Goal: Contribute content: Contribute content

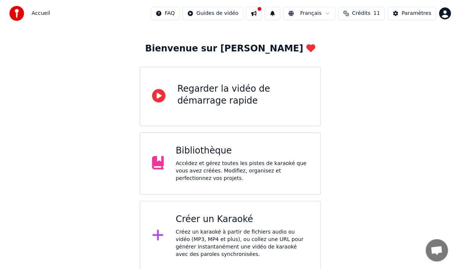
scroll to position [30, 0]
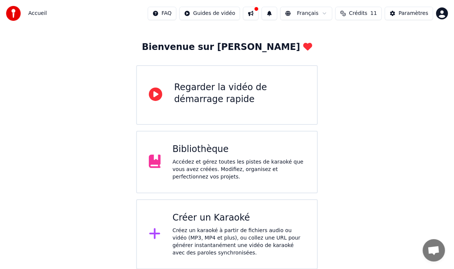
click at [207, 216] on div "Créer un Karaoké" at bounding box center [239, 218] width 133 height 12
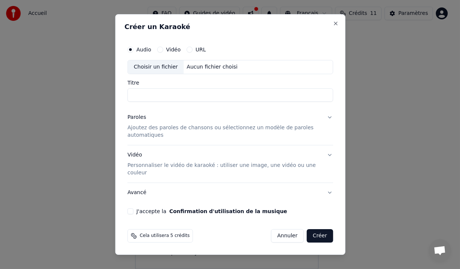
click at [144, 99] on input "Titre" at bounding box center [230, 94] width 206 height 13
click at [154, 67] on div "Choisir un fichier" at bounding box center [156, 66] width 56 height 13
type input "**********"
click at [202, 132] on p "Ajoutez des paroles de chansons ou sélectionnez un modèle de paroles automatiqu…" at bounding box center [224, 131] width 194 height 15
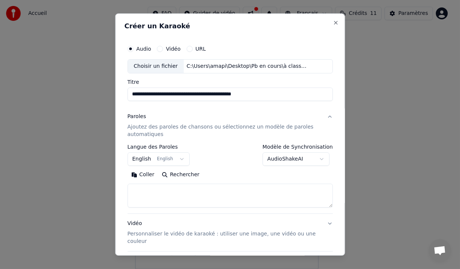
click at [145, 185] on textarea at bounding box center [230, 195] width 206 height 24
paste textarea "**********"
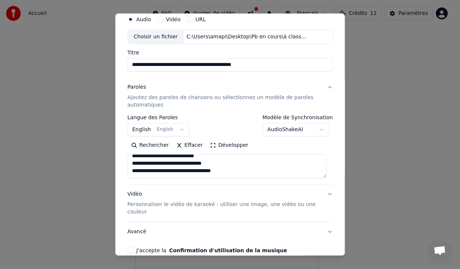
scroll to position [37, 0]
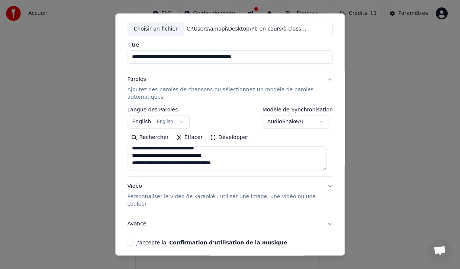
type textarea "**********"
click at [132, 245] on button "J'accepte la Confirmation d'utilisation de la musique" at bounding box center [130, 242] width 6 height 6
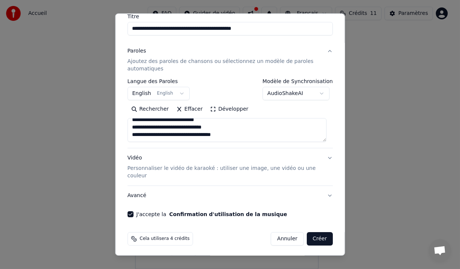
scroll to position [67, 0]
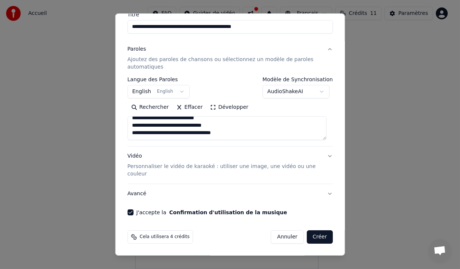
click at [318, 237] on button "Créer" at bounding box center [320, 236] width 26 height 13
select select "**"
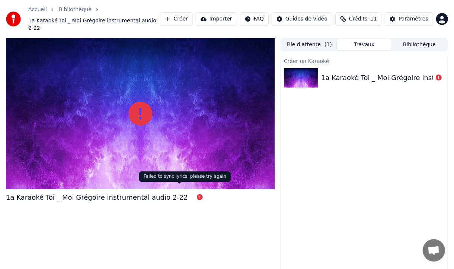
click at [175, 192] on div "1a Karaoké Toi _ Moi Grégoire instrumental audio 2-22" at bounding box center [107, 197] width 203 height 10
click at [197, 194] on icon at bounding box center [200, 197] width 6 height 6
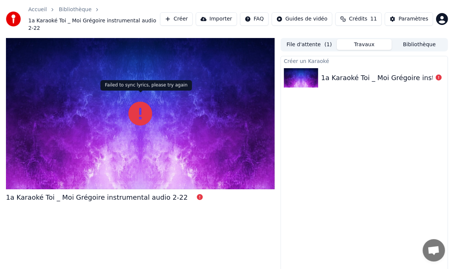
click at [142, 114] on icon at bounding box center [140, 114] width 24 height 24
click at [441, 74] on icon at bounding box center [439, 77] width 6 height 6
drag, startPoint x: 441, startPoint y: 70, endPoint x: 437, endPoint y: 71, distance: 3.8
click at [440, 74] on icon at bounding box center [439, 77] width 6 height 6
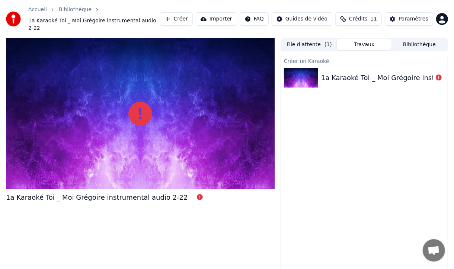
click at [439, 74] on icon at bounding box center [439, 77] width 6 height 6
click at [440, 74] on icon at bounding box center [439, 77] width 6 height 6
click at [427, 73] on div "1a Karaoké Toi _ Moi Grégoire instrumental audio 2-22" at bounding box center [412, 78] width 182 height 10
click at [416, 73] on div "1a Karaoké Toi _ Moi Grégoire instrumental audio 2-22" at bounding box center [412, 78] width 182 height 10
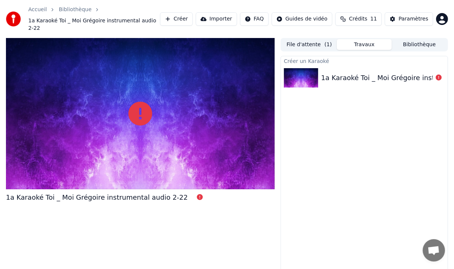
click at [374, 73] on div "1a Karaoké Toi _ Moi Grégoire instrumental audio 2-22" at bounding box center [412, 78] width 182 height 10
click at [304, 41] on button "File d'attente ( 1 )" at bounding box center [309, 44] width 55 height 11
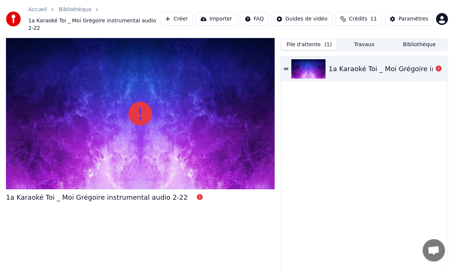
click at [286, 66] on icon at bounding box center [286, 68] width 4 height 5
click at [439, 66] on icon at bounding box center [439, 69] width 6 height 6
click at [424, 64] on div "1a Karaoké Toi _ Moi Grégoire instrumental audio 2-22" at bounding box center [420, 69] width 182 height 10
click at [351, 64] on div "1a Karaoké Toi _ Moi Grégoire instrumental audio 2-22" at bounding box center [420, 69] width 182 height 10
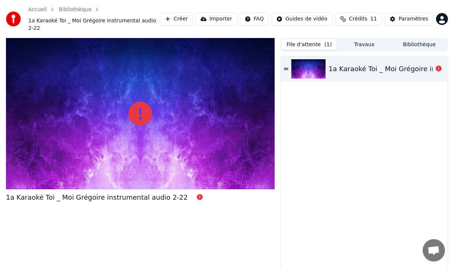
click at [338, 64] on div "1a Karaoké Toi _ Moi Grégoire instrumental audio 2-22" at bounding box center [420, 69] width 182 height 10
click at [49, 23] on span "1a Karaoké Toi _ Moi Grégoire instrumental audio 2-22" at bounding box center [94, 24] width 132 height 15
click at [367, 15] on span "Crédits" at bounding box center [358, 18] width 18 height 7
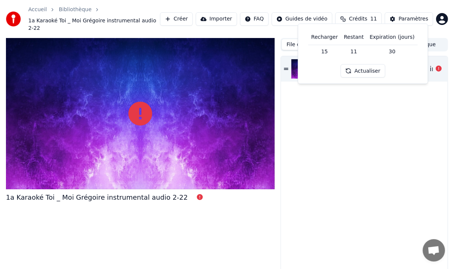
click at [367, 15] on span "Crédits" at bounding box center [358, 18] width 18 height 7
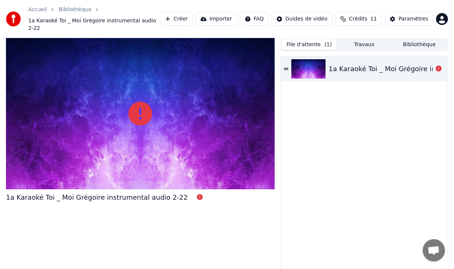
click at [367, 15] on span "Crédits" at bounding box center [358, 18] width 18 height 7
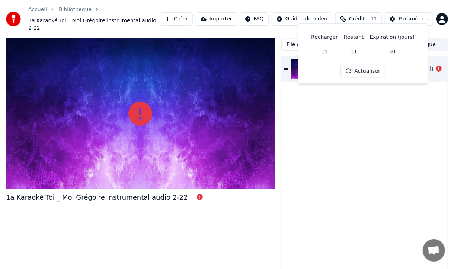
click at [42, 12] on link "Accueil" at bounding box center [37, 9] width 19 height 7
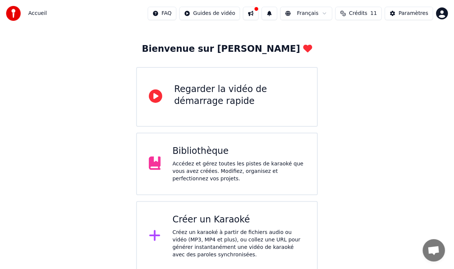
scroll to position [30, 0]
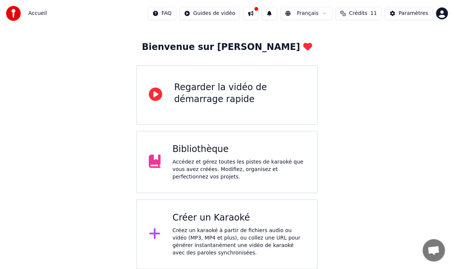
click at [183, 222] on div "Créer un Karaoké" at bounding box center [239, 218] width 133 height 12
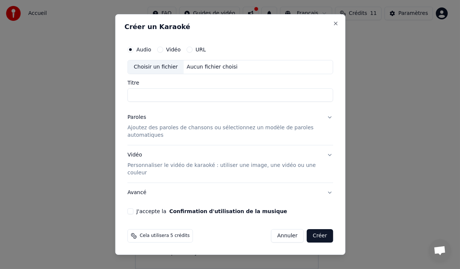
click at [296, 235] on button "Annuler" at bounding box center [287, 235] width 33 height 13
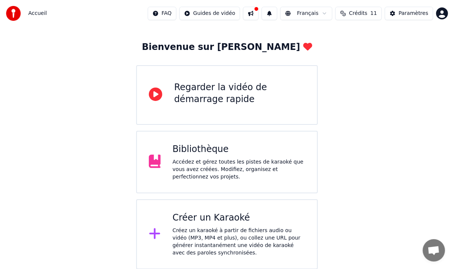
click at [259, 10] on button at bounding box center [251, 13] width 16 height 13
